Goal: Complete application form

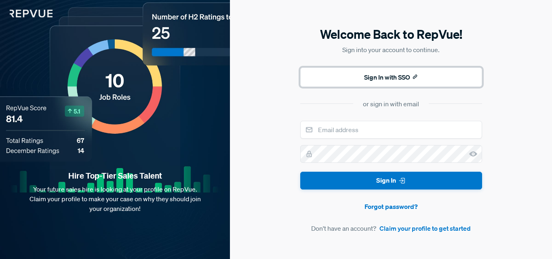
click at [380, 77] on button "Sign In with SSO" at bounding box center [391, 76] width 182 height 19
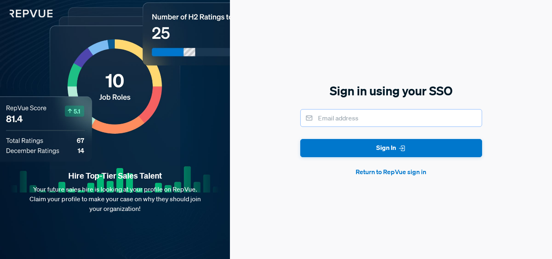
click at [351, 123] on input "email" at bounding box center [391, 118] width 182 height 18
type input "[EMAIL_ADDRESS][DOMAIN_NAME]"
click at [387, 115] on input "[EMAIL_ADDRESS][DOMAIN_NAME]" at bounding box center [391, 118] width 182 height 18
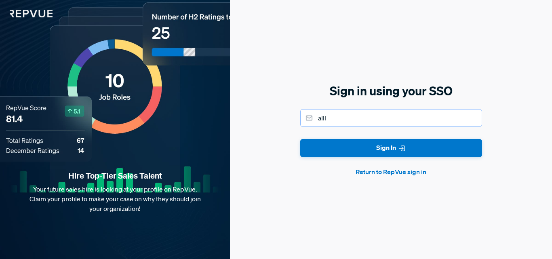
type input "[EMAIL_ADDRESS][DOMAIN_NAME]"
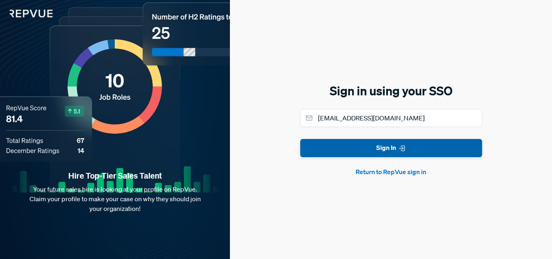
click at [389, 150] on button "Sign In" at bounding box center [391, 148] width 182 height 18
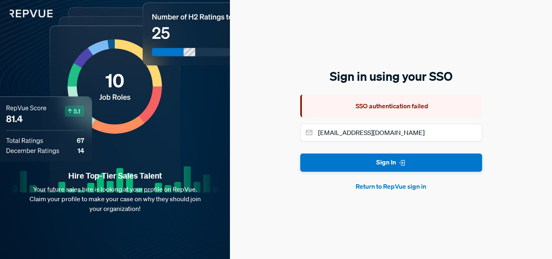
click at [416, 182] on button "Return to RepVue sign in" at bounding box center [391, 186] width 182 height 10
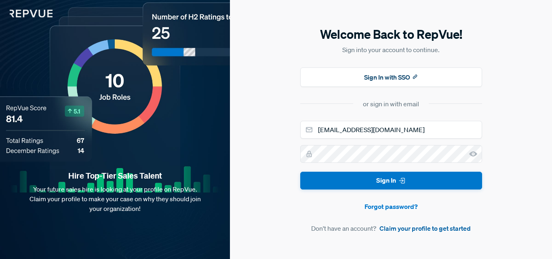
click at [410, 227] on link "Claim your profile to get started" at bounding box center [424, 228] width 91 height 10
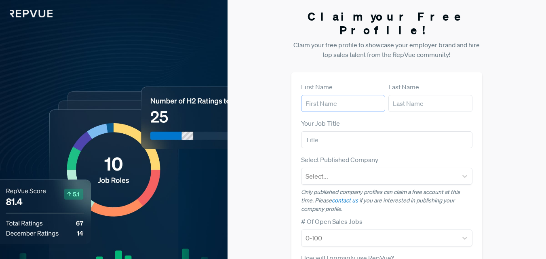
click at [346, 95] on input "text" at bounding box center [343, 103] width 84 height 17
type input "Will"
click at [425, 95] on input "text" at bounding box center [430, 103] width 84 height 17
type input "[DATE]"
click at [368, 131] on input "text" at bounding box center [387, 139] width 172 height 17
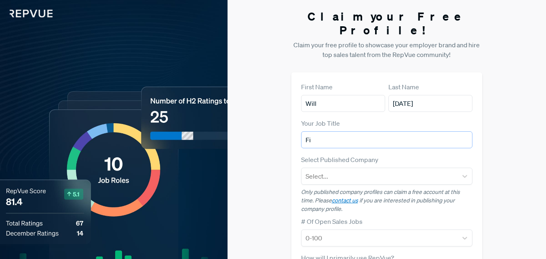
type input "F"
type input "e"
type input "Engineer"
click at [361, 170] on div at bounding box center [379, 175] width 148 height 11
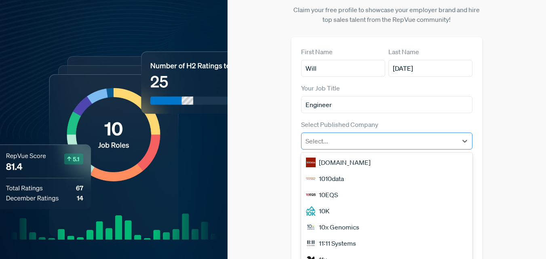
scroll to position [40, 0]
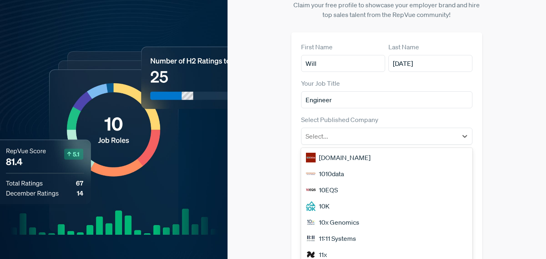
drag, startPoint x: 347, startPoint y: 137, endPoint x: 371, endPoint y: 147, distance: 25.7
click at [371, 149] on div "[DOMAIN_NAME]" at bounding box center [387, 157] width 172 height 16
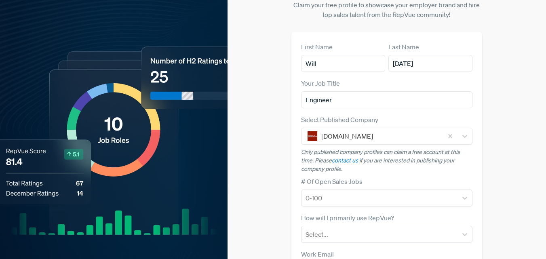
click at [371, 148] on p "Only published company profiles can claim a free account at this time. Please c…" at bounding box center [387, 160] width 172 height 25
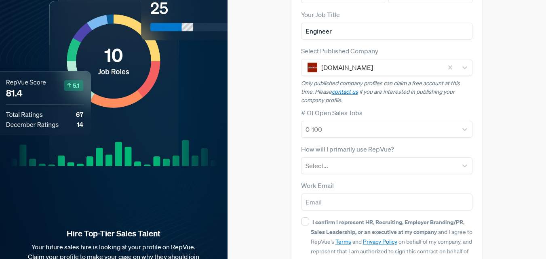
scroll to position [111, 0]
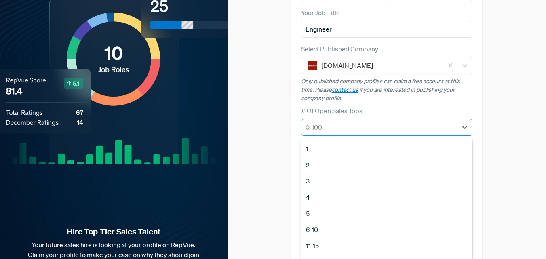
click at [352, 122] on div at bounding box center [379, 127] width 148 height 11
click at [340, 173] on div "3" at bounding box center [387, 181] width 172 height 16
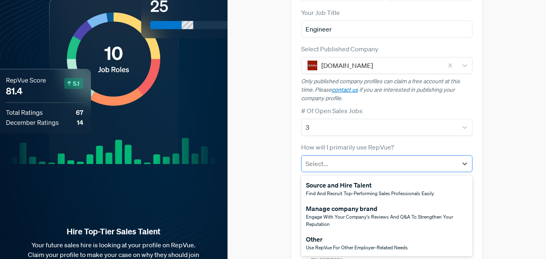
click at [366, 158] on div at bounding box center [379, 163] width 148 height 11
click at [345, 234] on div "Other" at bounding box center [357, 239] width 102 height 10
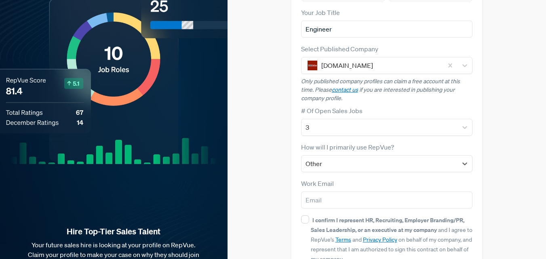
scroll to position [152, 0]
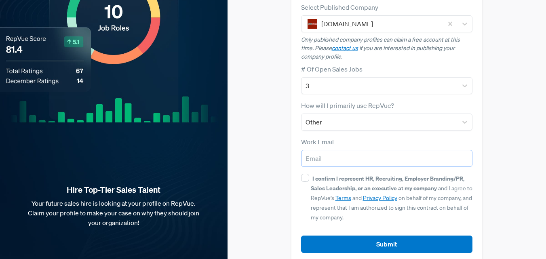
click at [381, 150] on input "email" at bounding box center [387, 158] width 172 height 17
type input "[EMAIL_ADDRESS][DOMAIN_NAME]"
click at [318, 174] on strong "I confirm I represent HR, Recruiting, Employer Branding/PR, Sales Leadership, o…" at bounding box center [387, 182] width 153 height 17
click at [309, 174] on input "I confirm I represent HR, Recruiting, Employer Branding/PR, Sales Leadership, o…" at bounding box center [305, 178] width 8 height 8
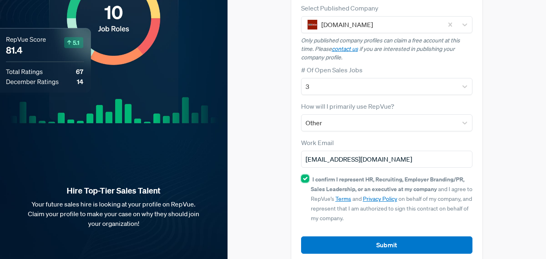
click at [303, 174] on input "I confirm I represent HR, Recruiting, Employer Branding/PR, Sales Leadership, o…" at bounding box center [305, 178] width 8 height 8
checkbox input "false"
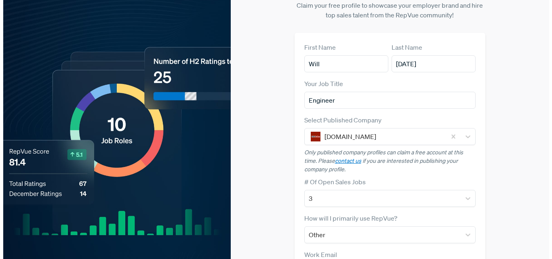
scroll to position [0, 0]
